Goal: Information Seeking & Learning: Learn about a topic

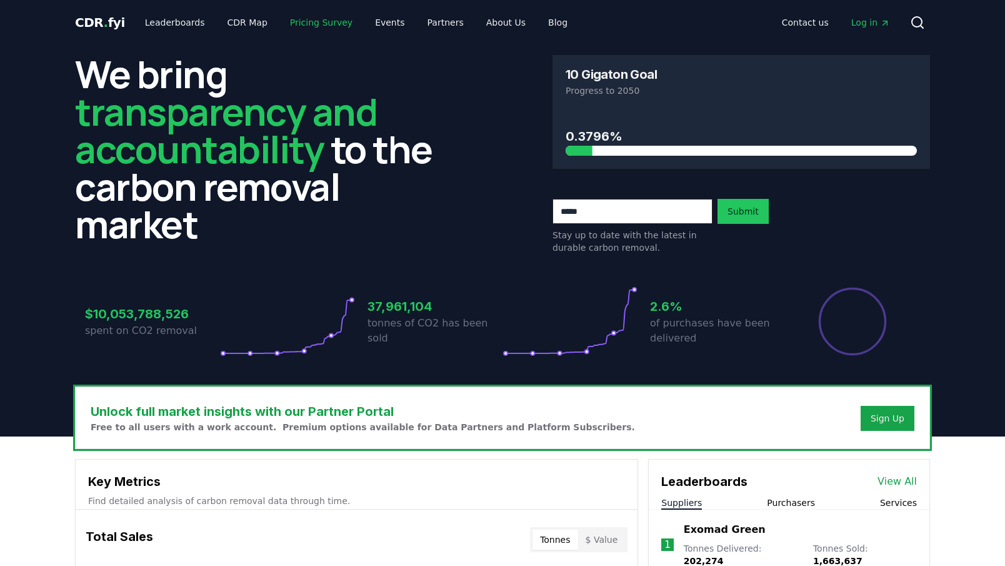
click at [304, 21] on link "Pricing Survey" at bounding box center [321, 22] width 83 height 23
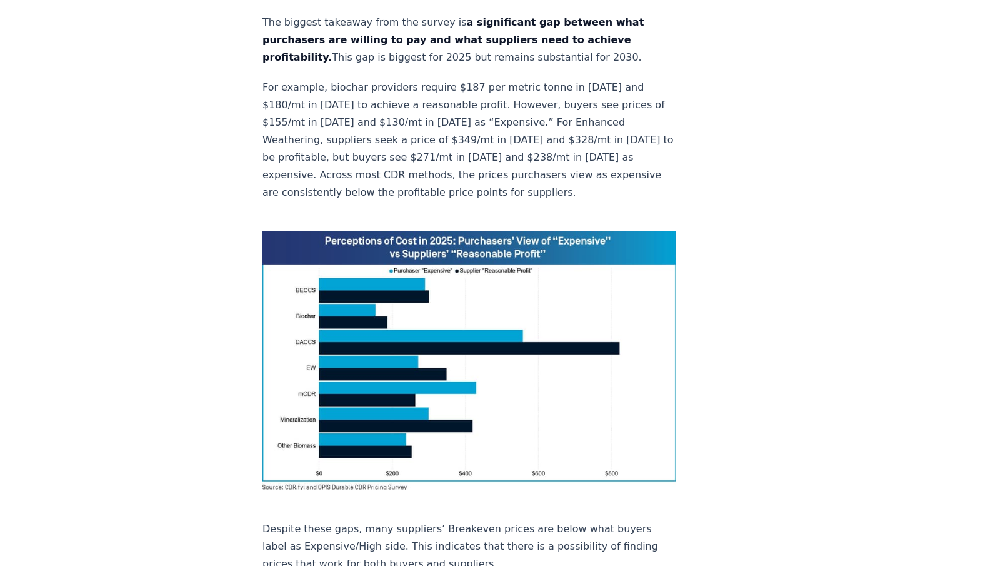
scroll to position [766, 0]
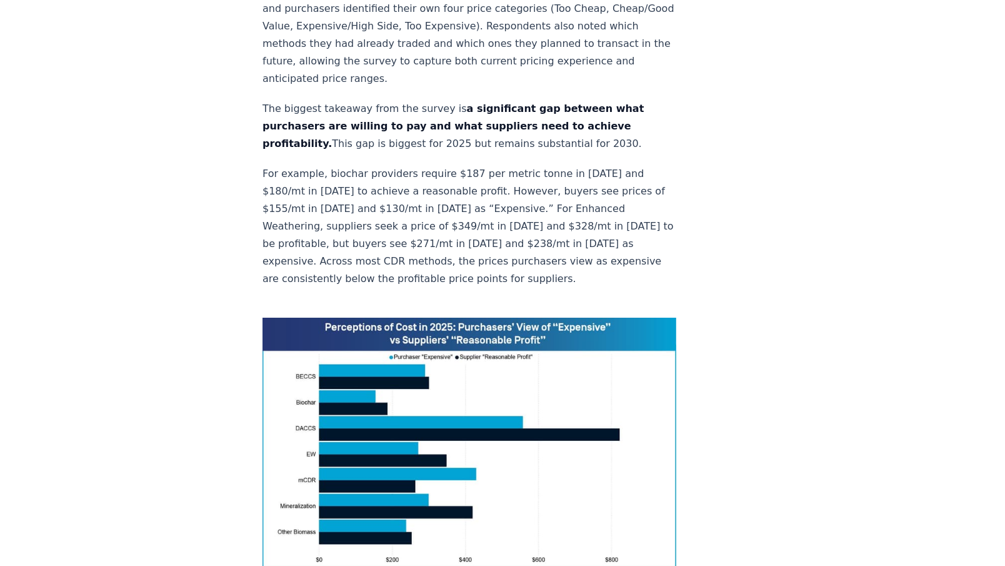
click at [426, 318] on img at bounding box center [470, 447] width 414 height 259
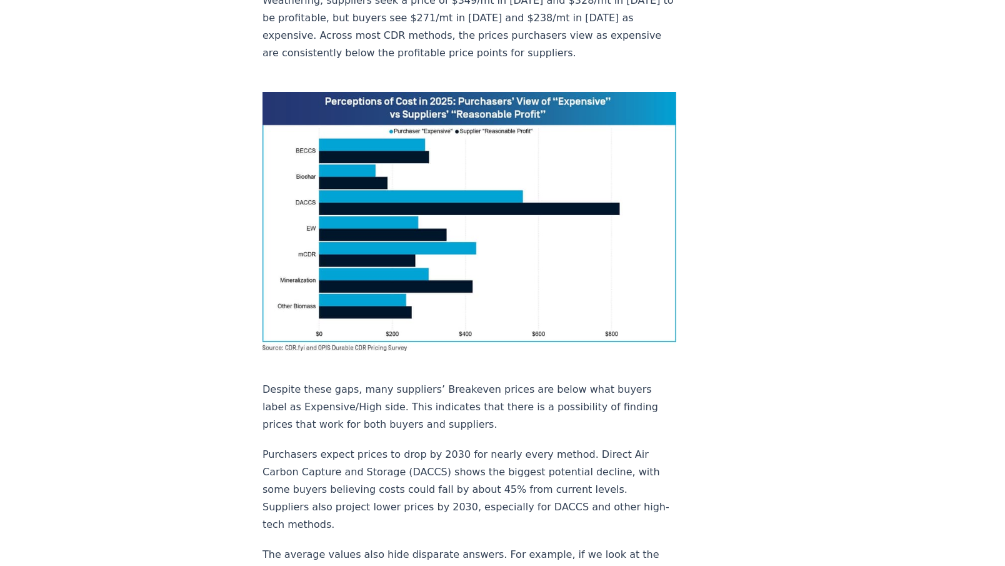
scroll to position [1092, 0]
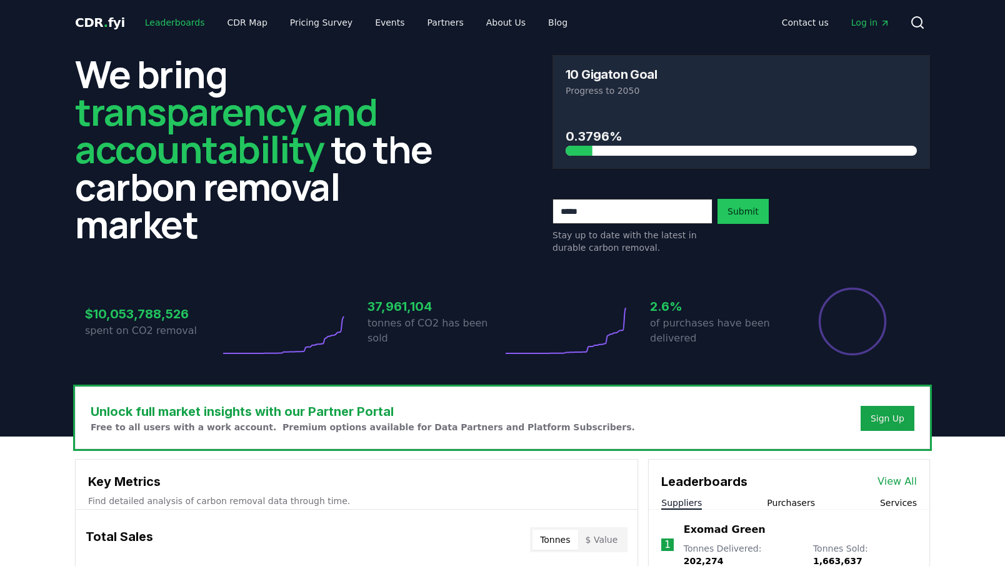
click at [178, 19] on link "Leaderboards" at bounding box center [175, 22] width 80 height 23
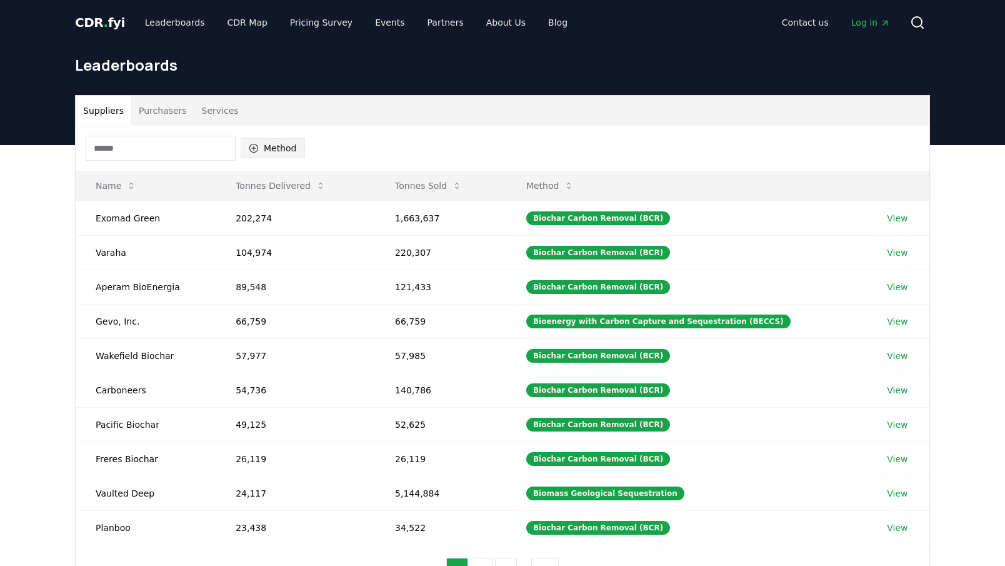
click at [259, 144] on button "Method" at bounding box center [273, 148] width 64 height 20
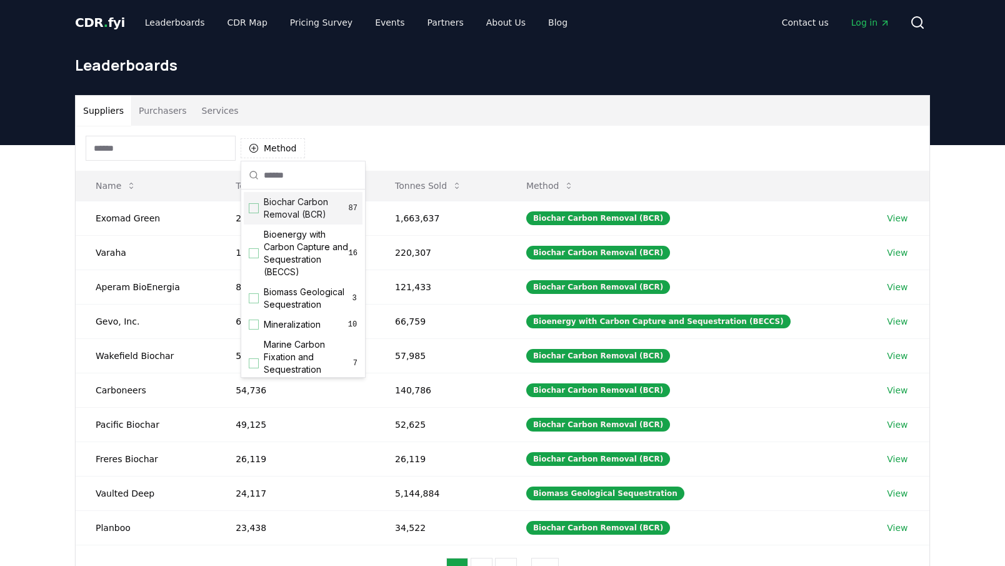
click at [253, 209] on div "Suggestions" at bounding box center [254, 208] width 10 height 10
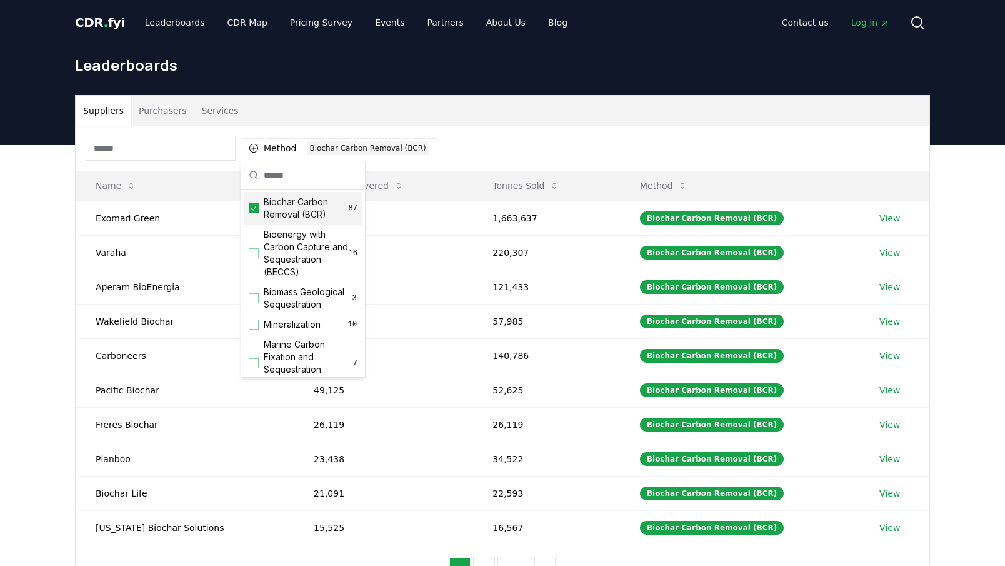
click at [529, 144] on div "Method 1 Biochar Carbon Removal (BCR)" at bounding box center [503, 148] width 854 height 45
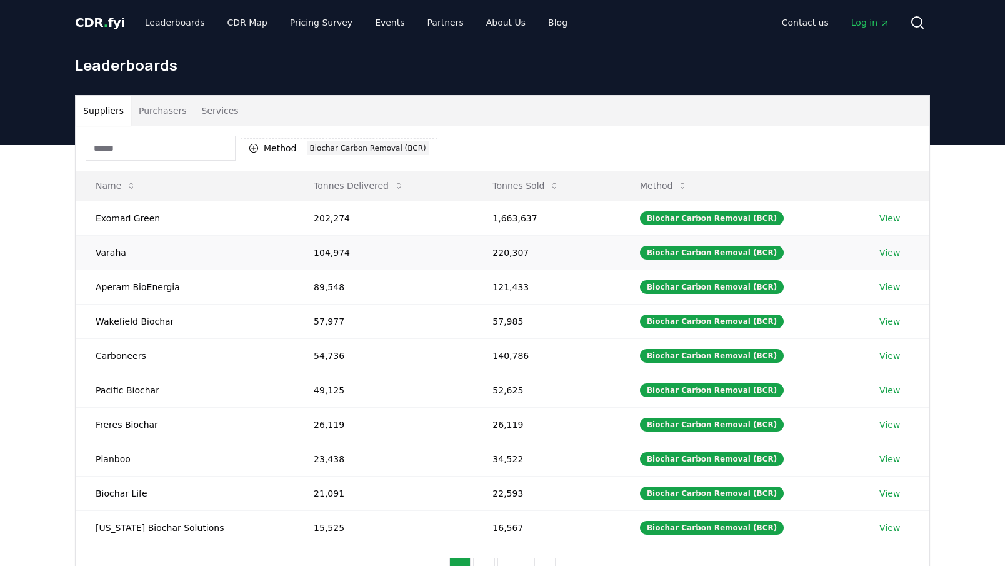
scroll to position [95, 0]
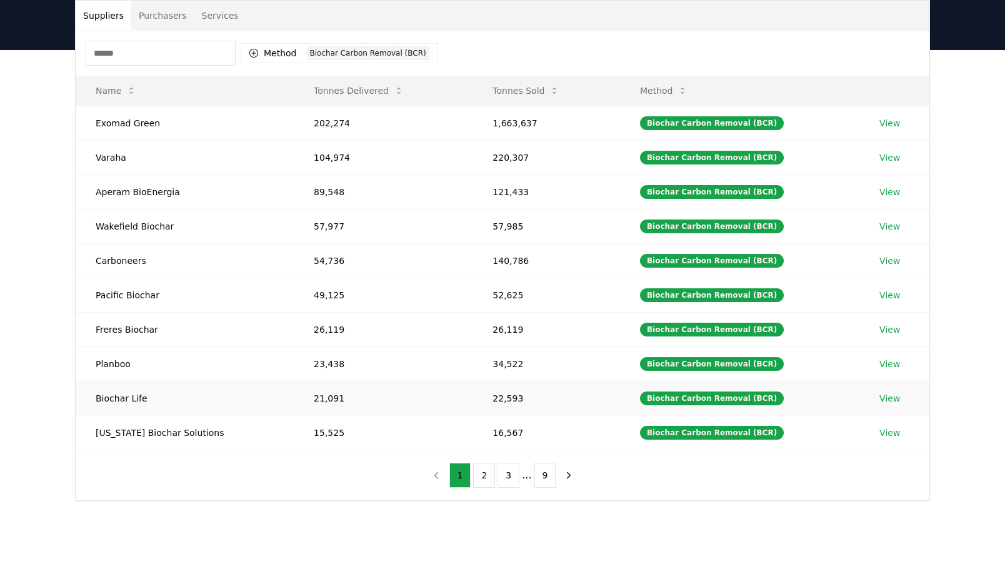
click at [886, 398] on link "View" at bounding box center [890, 398] width 21 height 13
